Goal: Task Accomplishment & Management: Manage account settings

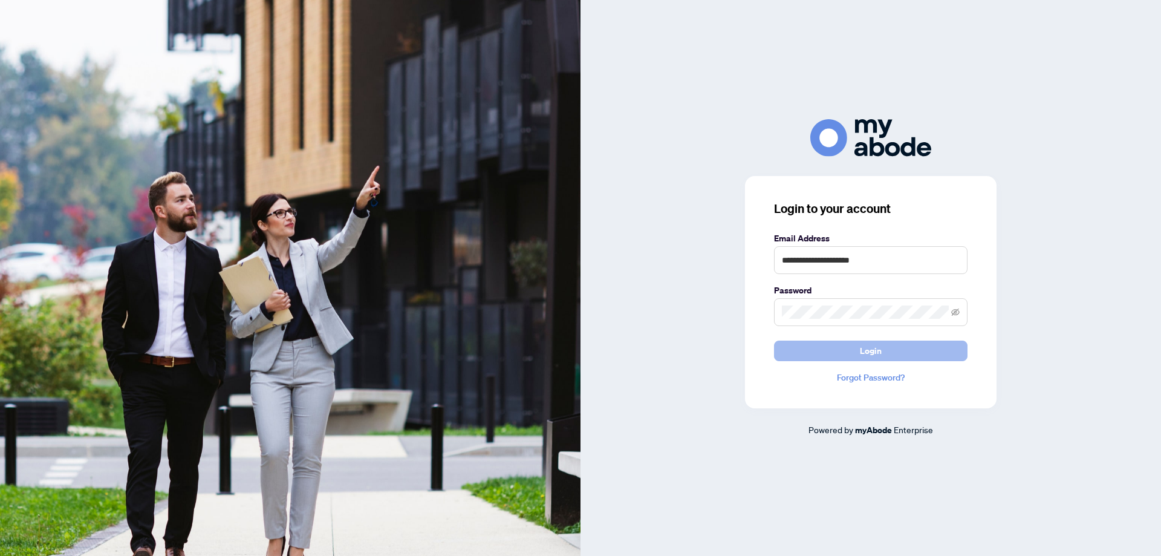
click at [858, 346] on button "Login" at bounding box center [871, 350] width 194 height 21
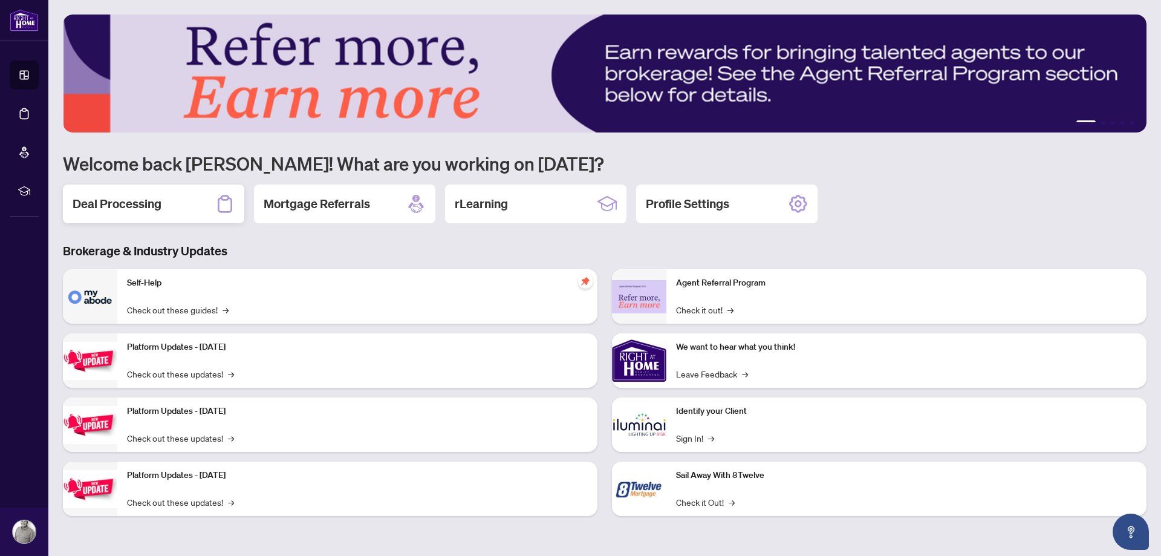
click at [138, 209] on h2 "Deal Processing" at bounding box center [117, 203] width 89 height 17
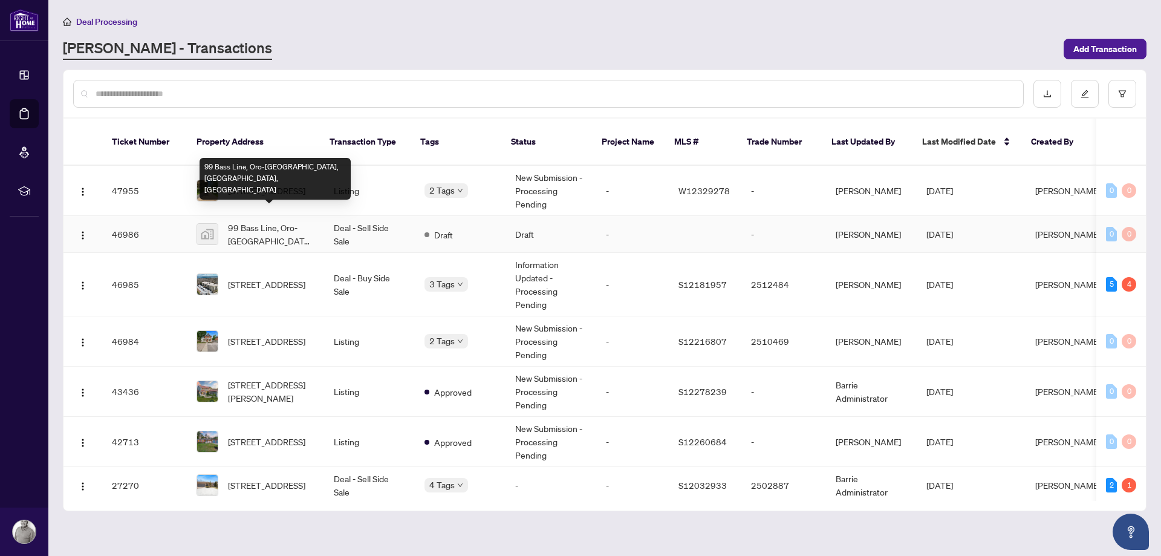
click at [268, 221] on span "99 Bass Line, Oro-[GEOGRAPHIC_DATA], [GEOGRAPHIC_DATA], [GEOGRAPHIC_DATA]" at bounding box center [271, 234] width 86 height 27
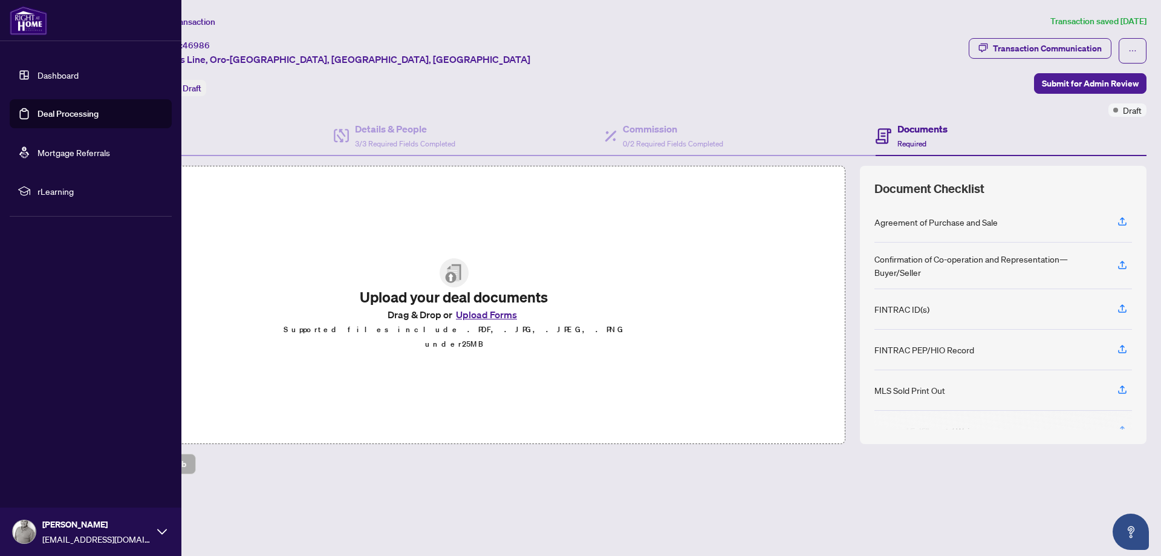
click at [56, 109] on link "Deal Processing" at bounding box center [67, 113] width 61 height 11
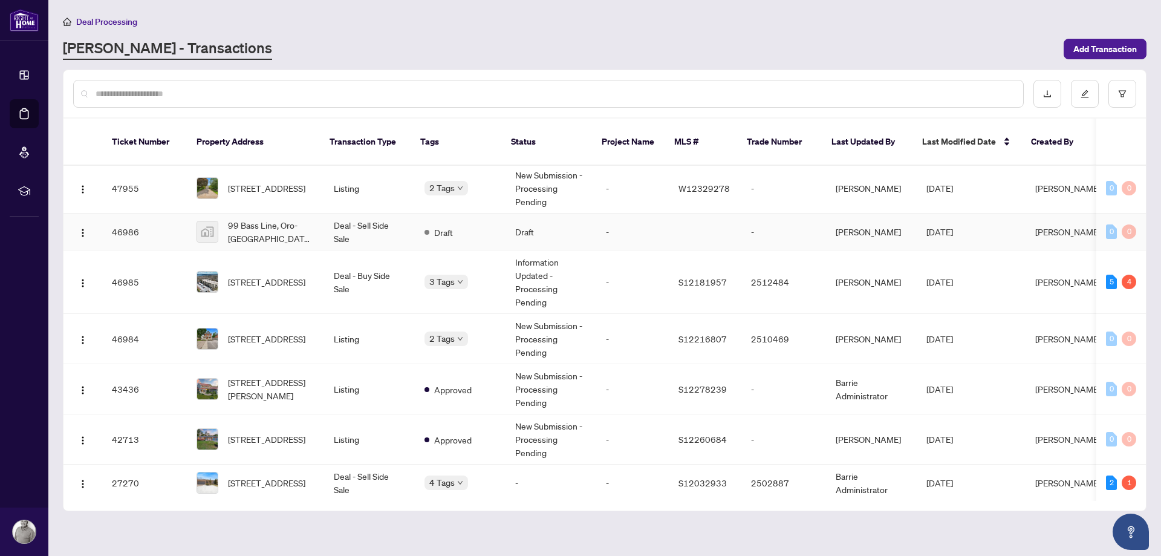
scroll to position [3, 0]
click at [275, 331] on span "[STREET_ADDRESS]" at bounding box center [266, 337] width 77 height 13
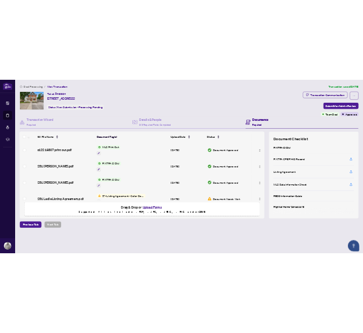
scroll to position [124, 0]
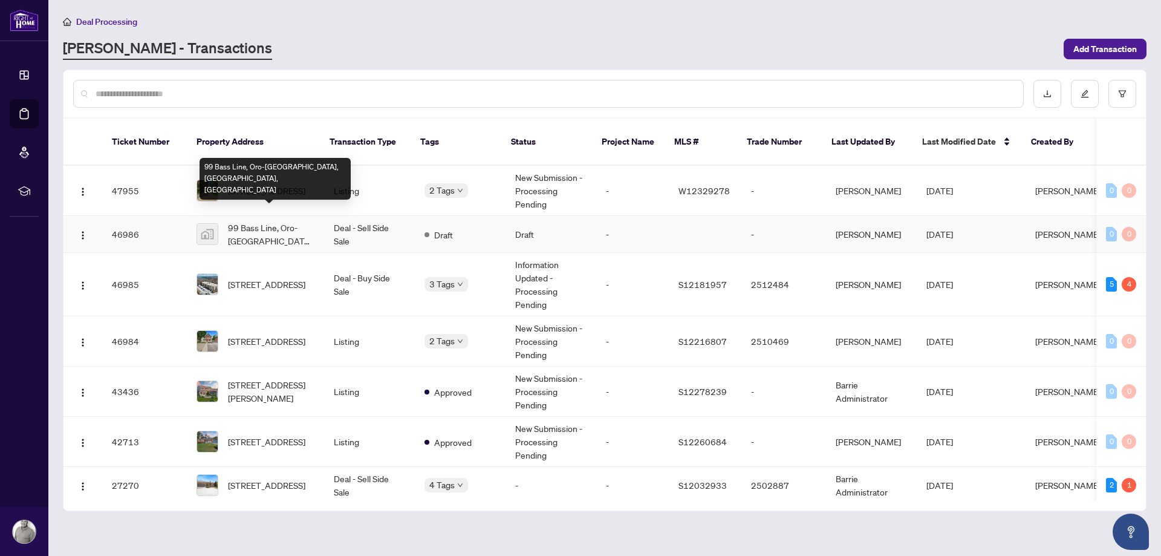
click at [266, 221] on span "99 Bass Line, Oro-[GEOGRAPHIC_DATA], [GEOGRAPHIC_DATA], [GEOGRAPHIC_DATA]" at bounding box center [271, 234] width 86 height 27
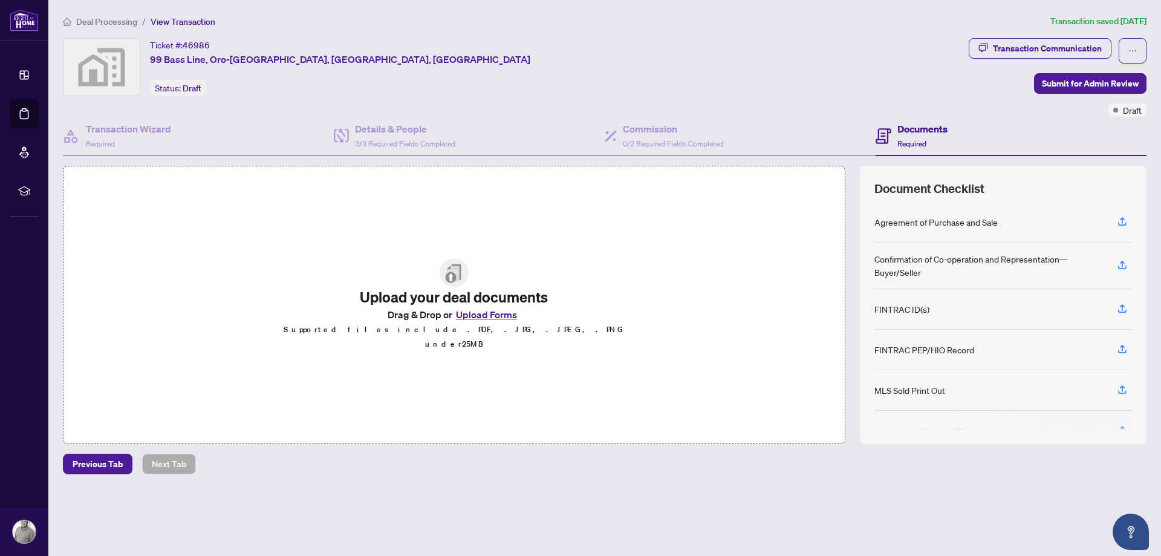
click at [442, 51] on div "Ticket #: 46986 99 Bass Line, Oro-Medonte, [GEOGRAPHIC_DATA], [GEOGRAPHIC_DATA]…" at bounding box center [513, 67] width 901 height 58
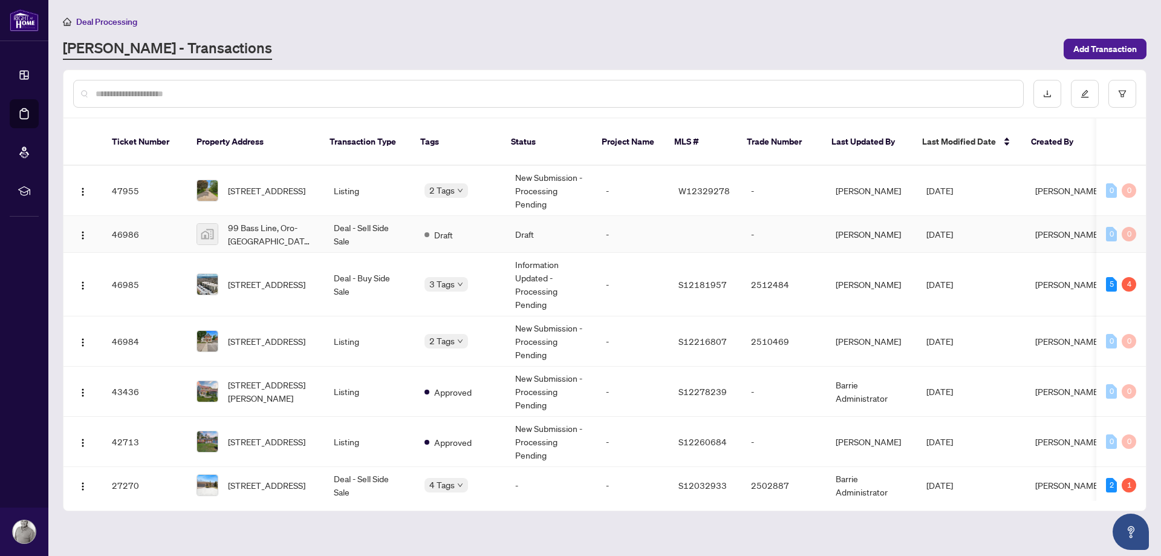
click at [376, 220] on td "Deal - Sell Side Sale" at bounding box center [369, 234] width 91 height 37
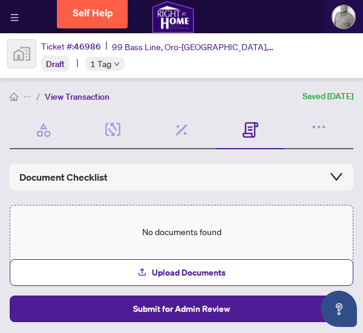
click at [137, 243] on div "No documents found Upload Documents Submit for Admin Review" at bounding box center [182, 236] width 344 height 62
click at [114, 269] on button "Upload Documents" at bounding box center [182, 272] width 344 height 27
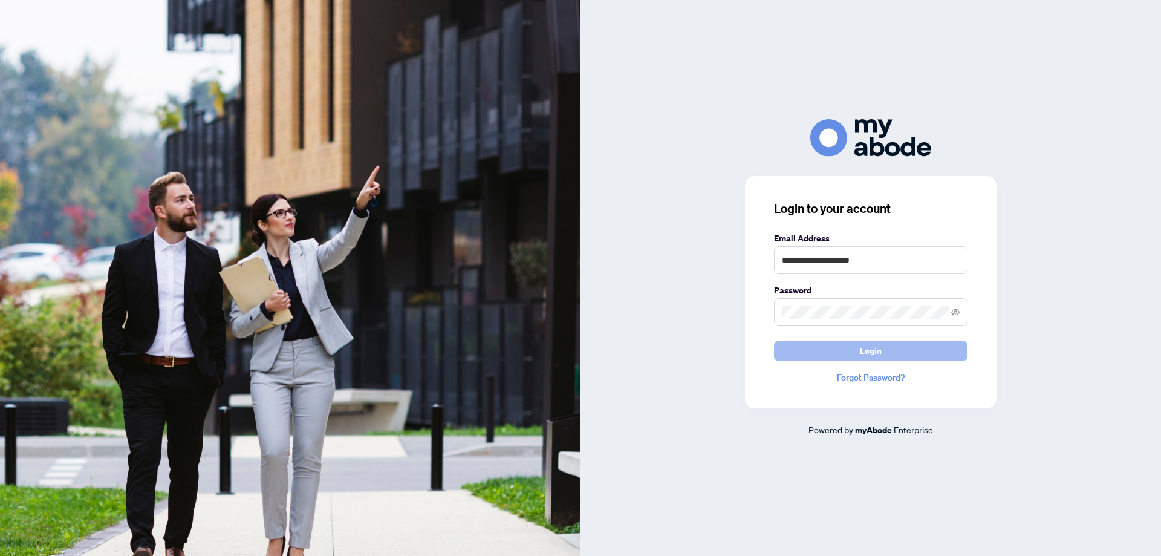
click at [862, 354] on span "Login" at bounding box center [871, 350] width 22 height 19
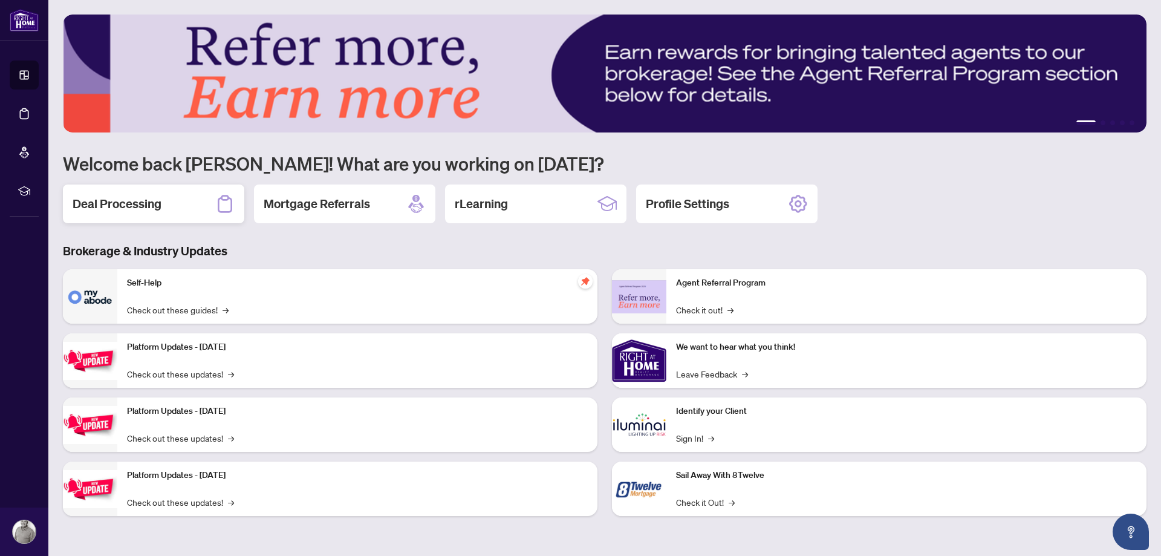
click at [128, 198] on h2 "Deal Processing" at bounding box center [117, 203] width 89 height 17
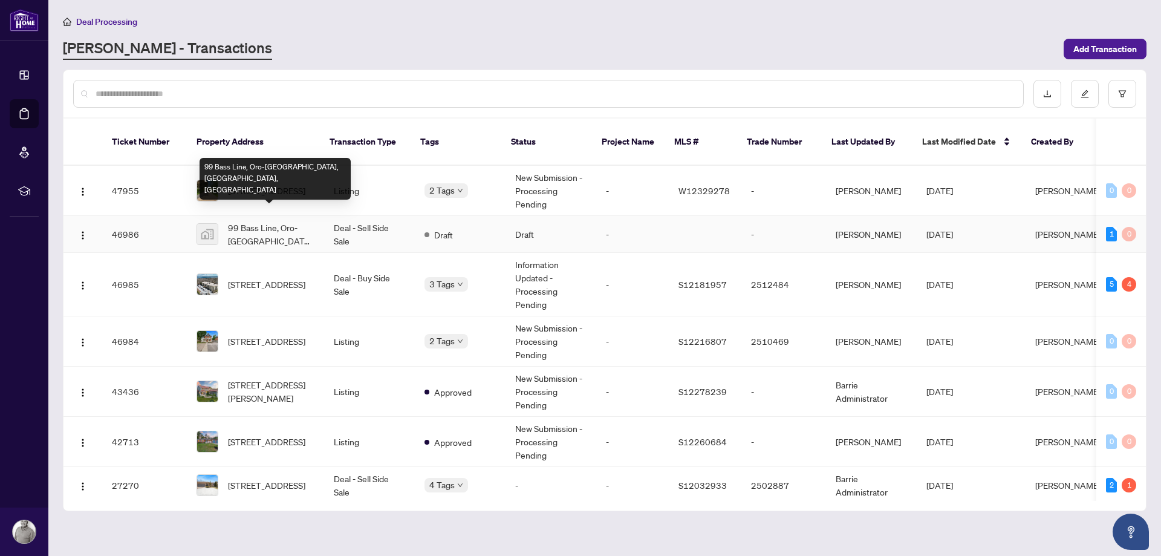
click at [280, 221] on span "99 Bass Line, Oro-[GEOGRAPHIC_DATA], [GEOGRAPHIC_DATA], [GEOGRAPHIC_DATA]" at bounding box center [271, 234] width 86 height 27
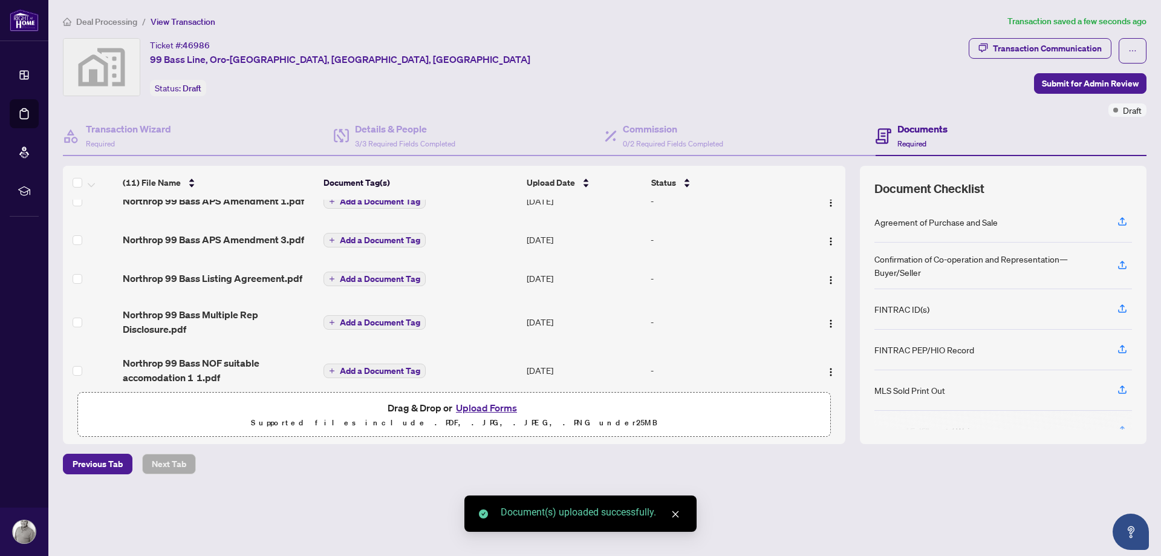
scroll to position [289, 0]
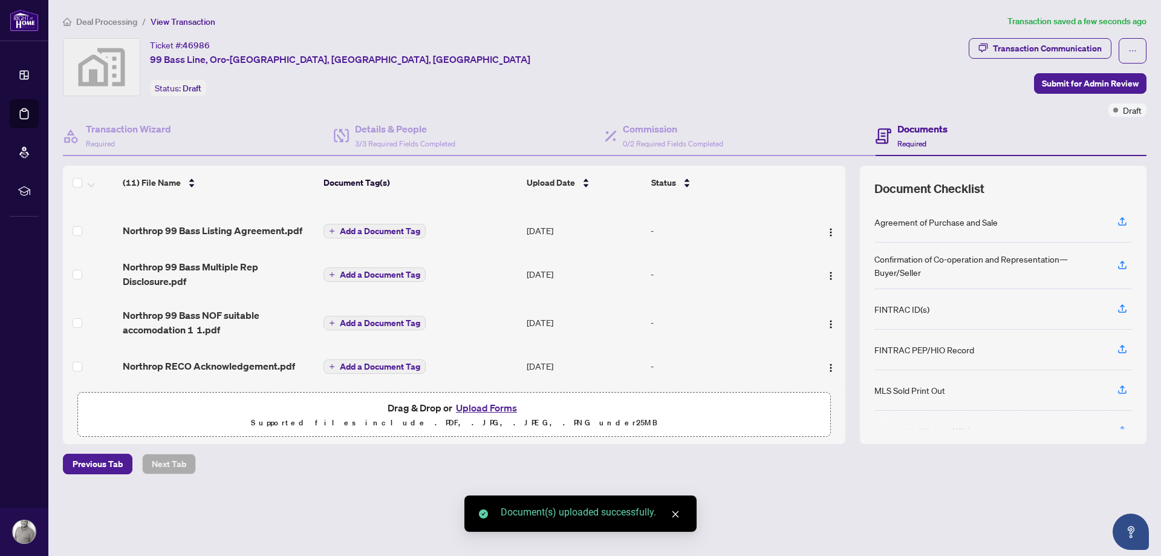
click at [735, 496] on div "Deal Processing / View Transaction Transaction saved a few seconds ago Ticket #…" at bounding box center [604, 266] width 1093 height 502
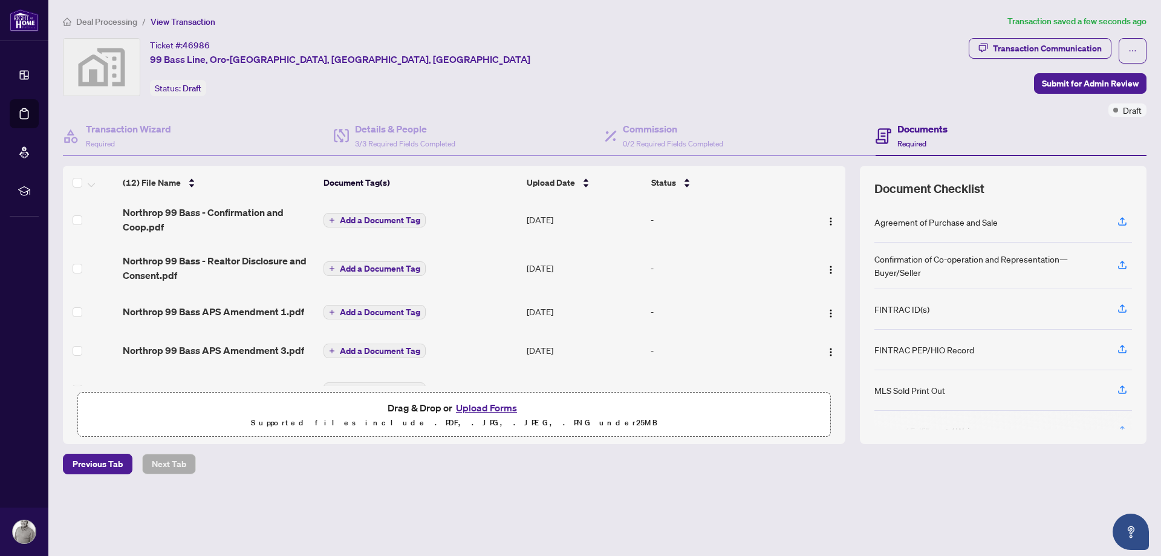
scroll to position [207, 0]
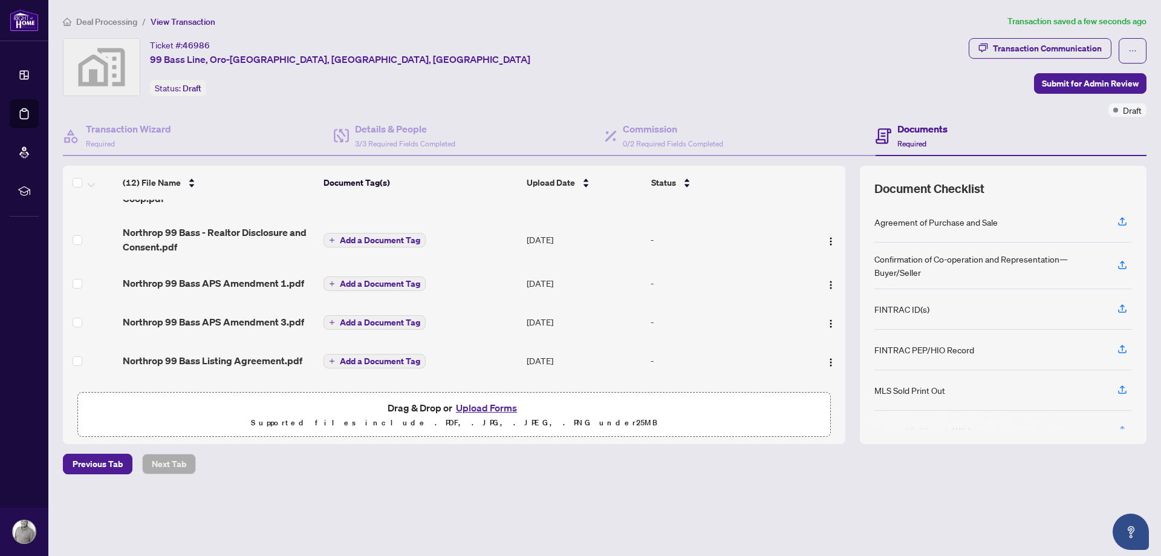
click at [704, 90] on div "Ticket #: 46986 99 Bass Line, Oro-Medonte, [GEOGRAPHIC_DATA], [GEOGRAPHIC_DATA]…" at bounding box center [513, 67] width 901 height 58
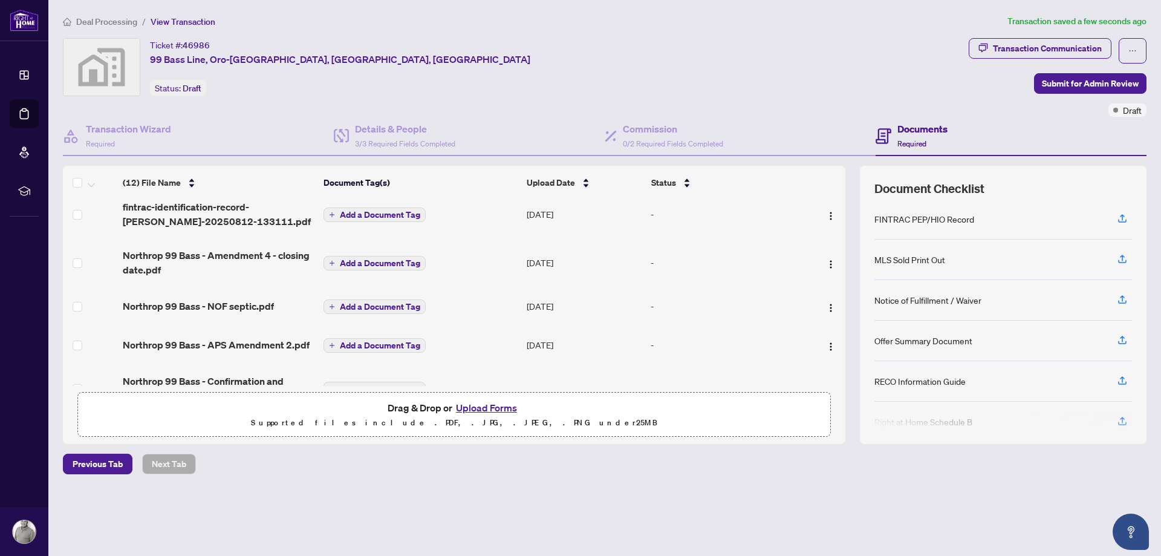
scroll to position [0, 0]
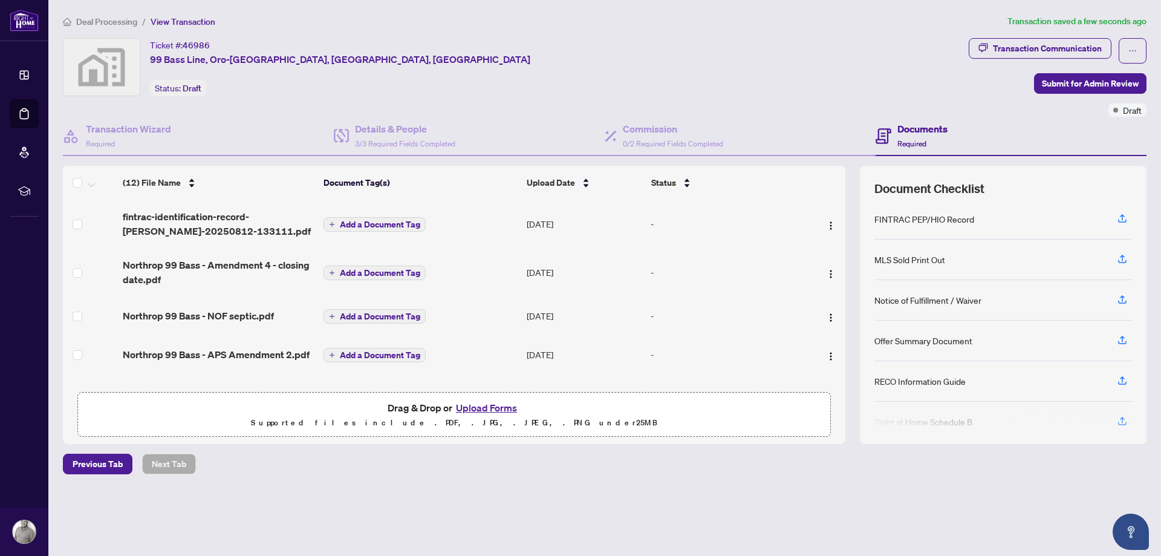
click at [509, 79] on div "Ticket #: 46986 99 Bass Line, Oro-Medonte, [GEOGRAPHIC_DATA], [GEOGRAPHIC_DATA]…" at bounding box center [513, 67] width 901 height 58
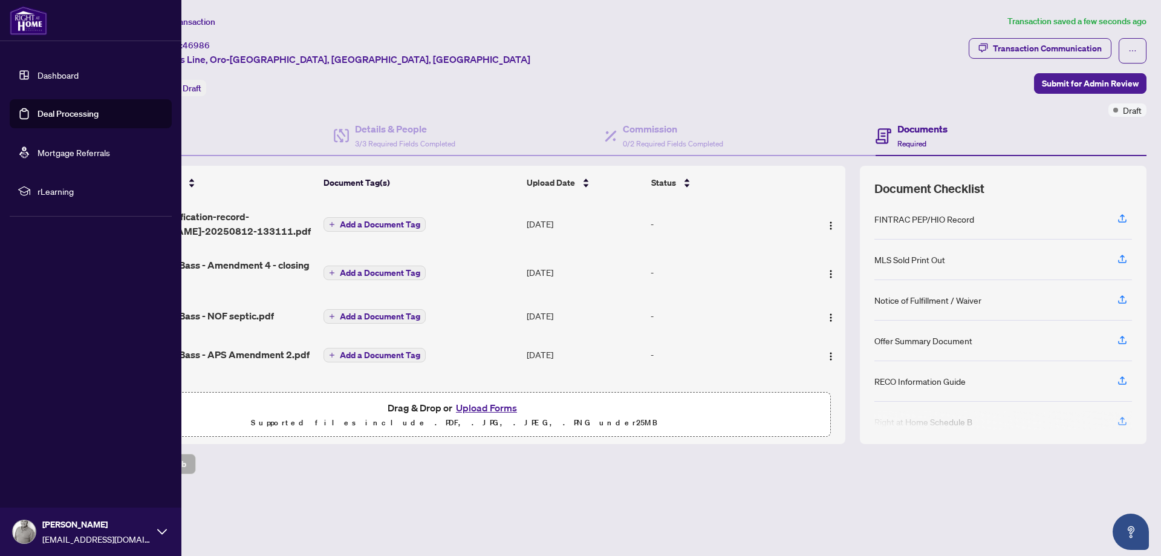
click at [48, 74] on link "Dashboard" at bounding box center [57, 75] width 41 height 11
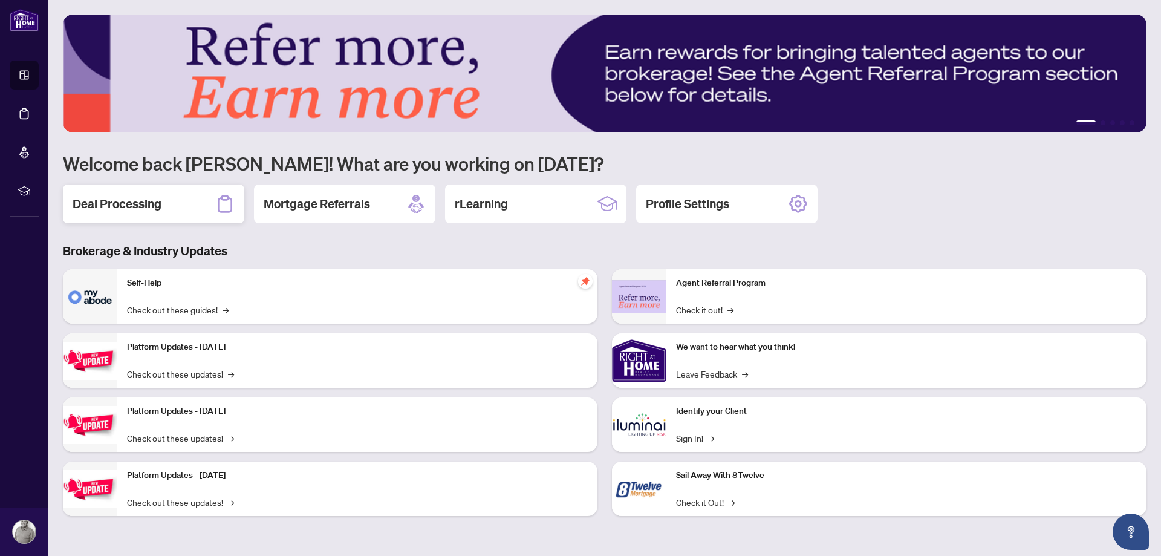
click at [149, 207] on h2 "Deal Processing" at bounding box center [117, 203] width 89 height 17
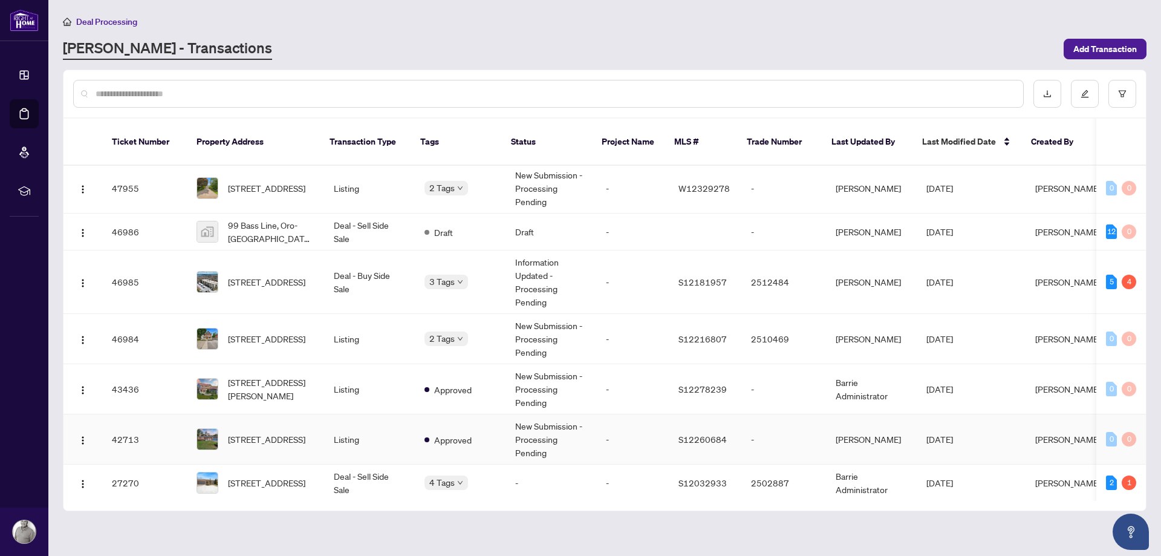
scroll to position [3, 0]
click at [335, 215] on td "Deal - Sell Side Sale" at bounding box center [369, 231] width 91 height 37
